Goal: Transaction & Acquisition: Obtain resource

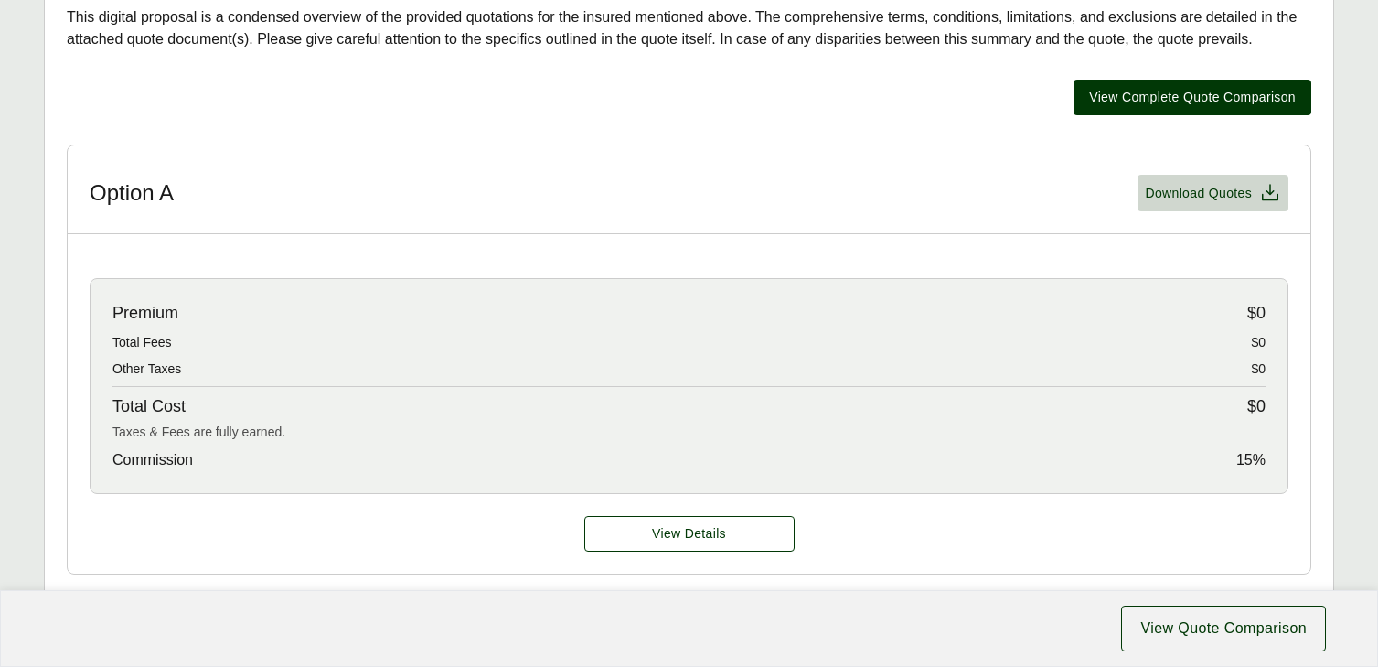
scroll to position [429, 0]
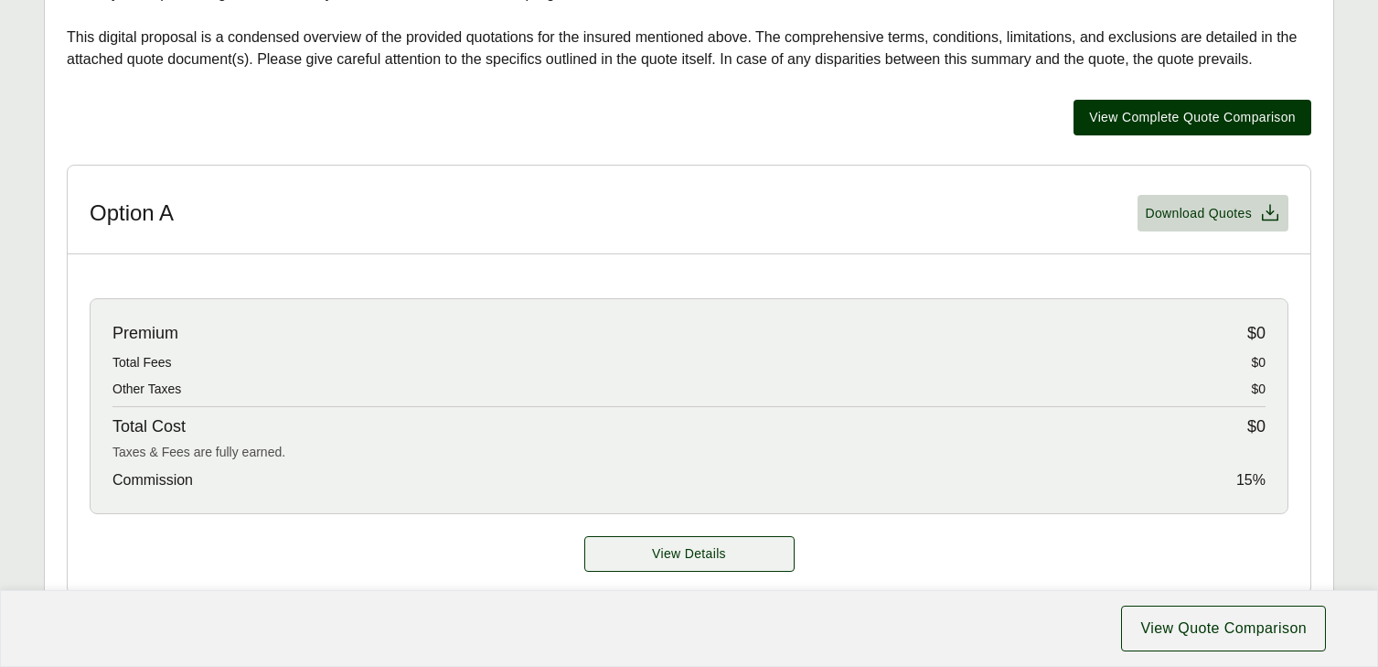
click at [679, 556] on span "View Details" at bounding box center [689, 553] width 74 height 19
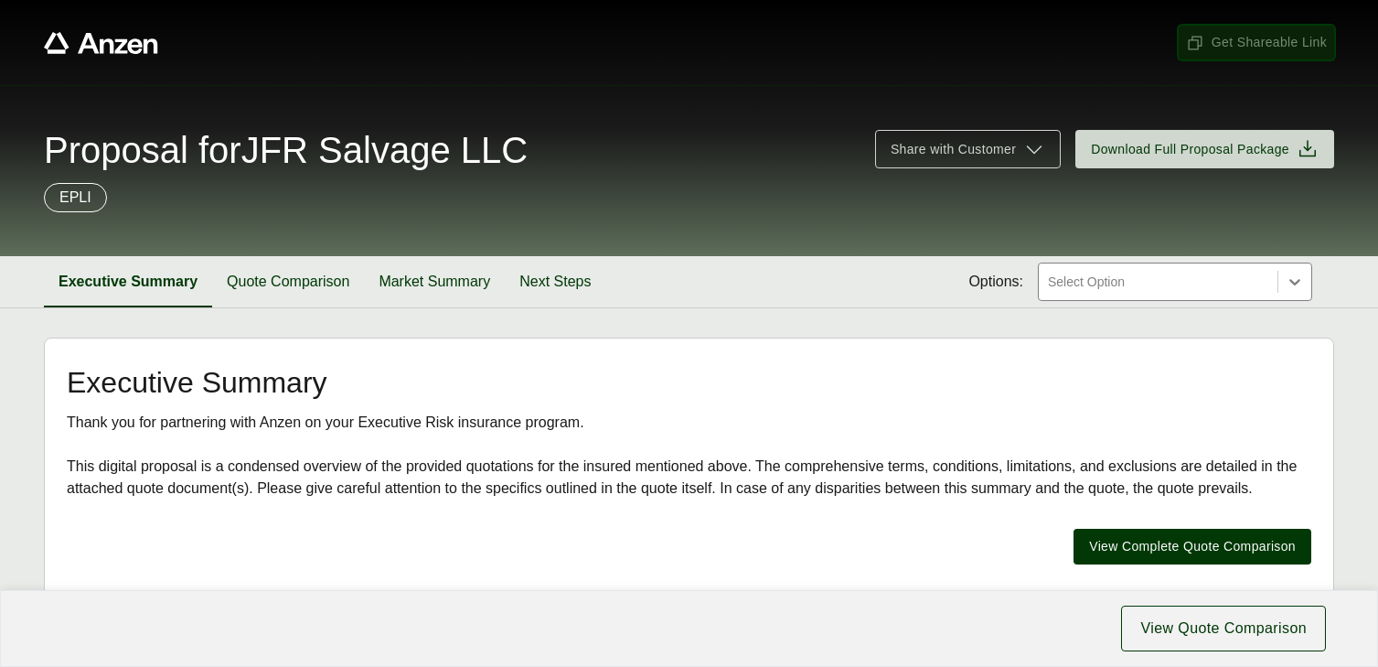
click at [1233, 42] on span "Get Shareable Link" at bounding box center [1256, 42] width 141 height 19
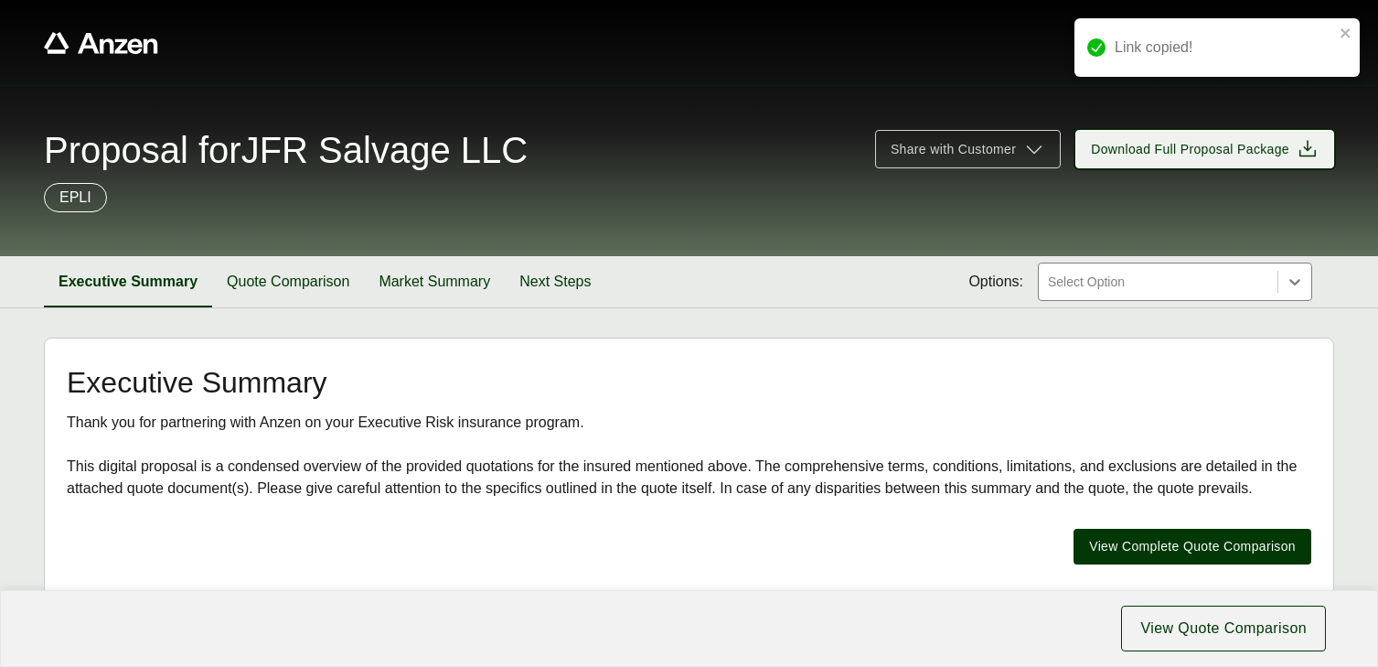
click at [1209, 151] on span "Download Full Proposal Package" at bounding box center [1190, 149] width 198 height 19
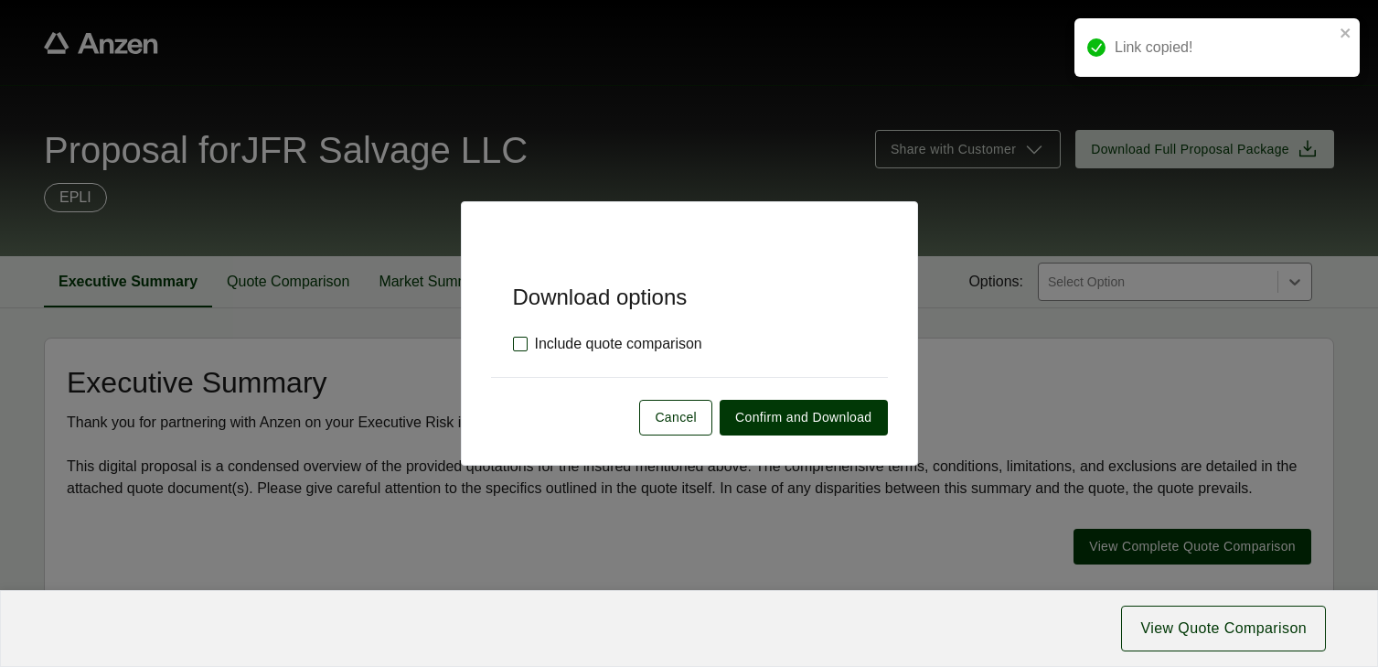
click at [518, 341] on label "Include quote comparison" at bounding box center [607, 344] width 189 height 22
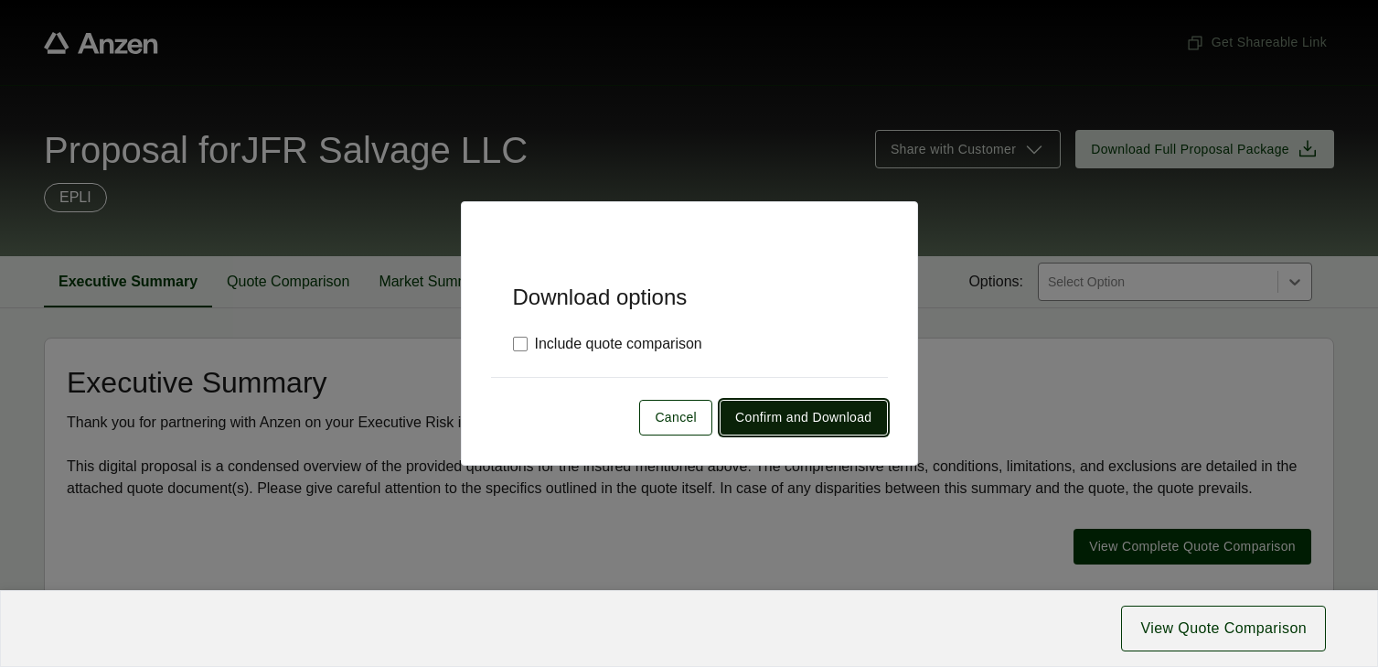
click at [772, 416] on span "Confirm and Download" at bounding box center [803, 417] width 136 height 19
